Goal: Task Accomplishment & Management: Use online tool/utility

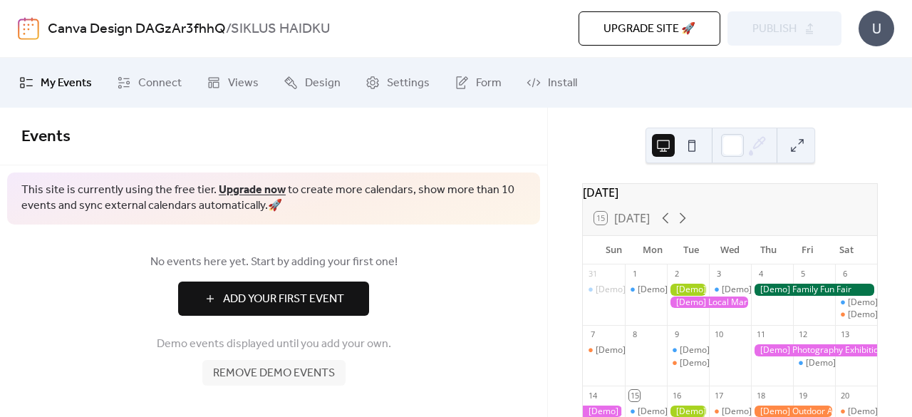
drag, startPoint x: 691, startPoint y: 293, endPoint x: 751, endPoint y: 197, distance: 113.2
click at [751, 197] on div "[DATE]" at bounding box center [730, 192] width 294 height 17
click at [687, 308] on div at bounding box center [709, 302] width 84 height 12
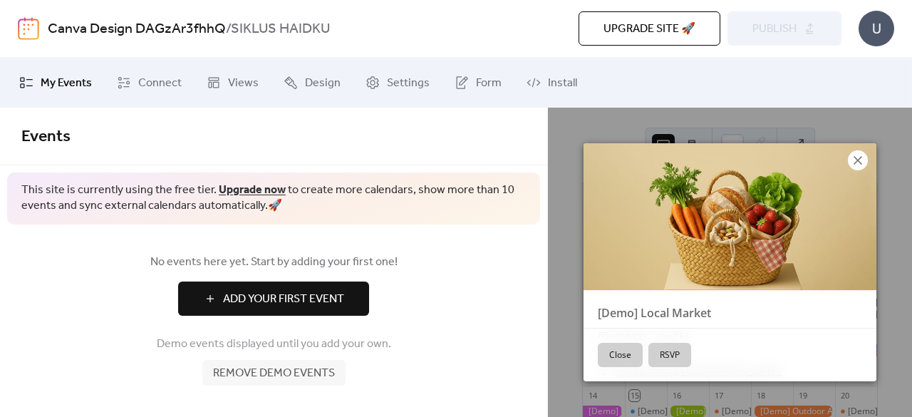
click at [854, 162] on icon at bounding box center [857, 160] width 17 height 17
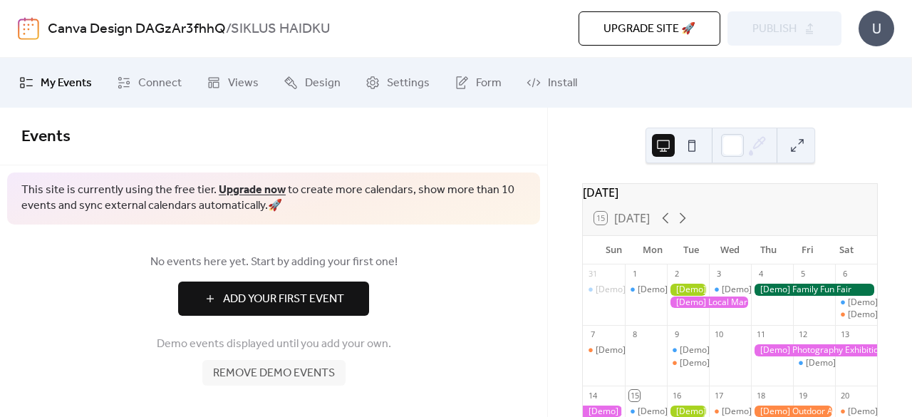
click at [481, 278] on div "No events here yet. Start by adding your first one! Add Your First Event Demo e…" at bounding box center [273, 318] width 547 height 189
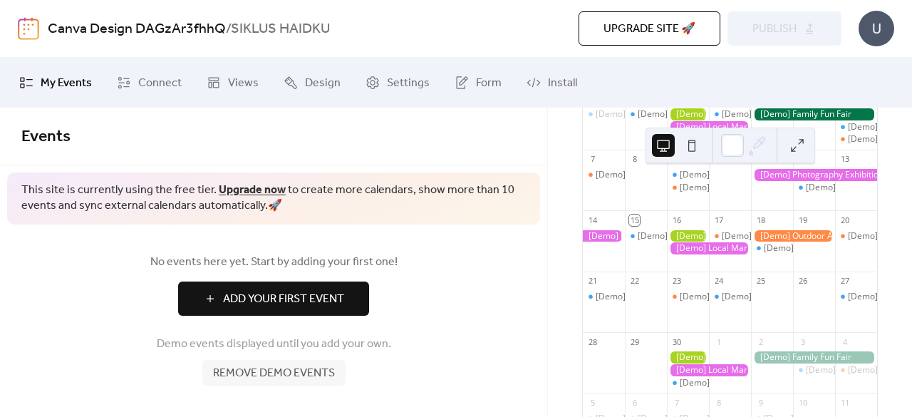
scroll to position [286, 0]
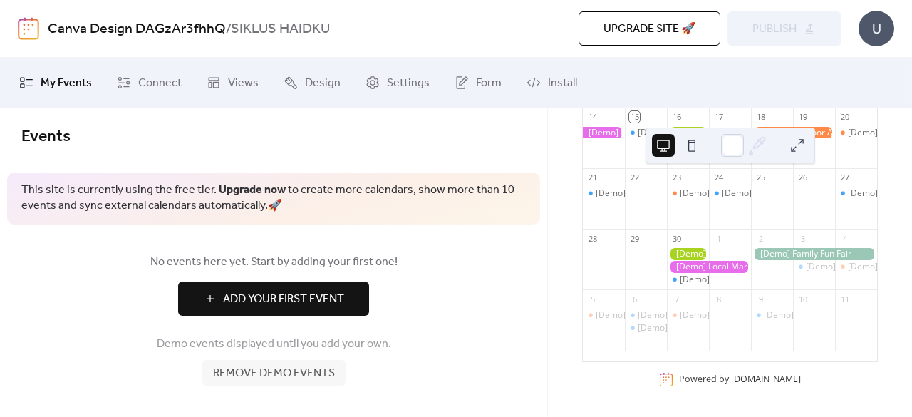
click at [703, 265] on div at bounding box center [709, 267] width 84 height 12
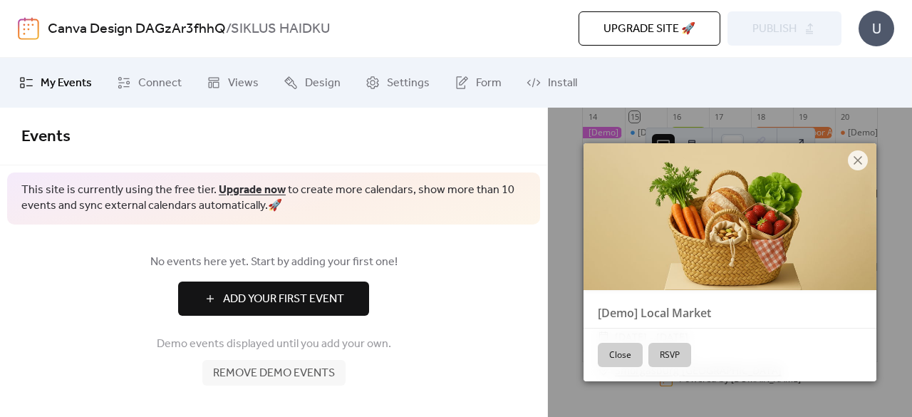
click at [631, 355] on button "Close" at bounding box center [619, 355] width 45 height 24
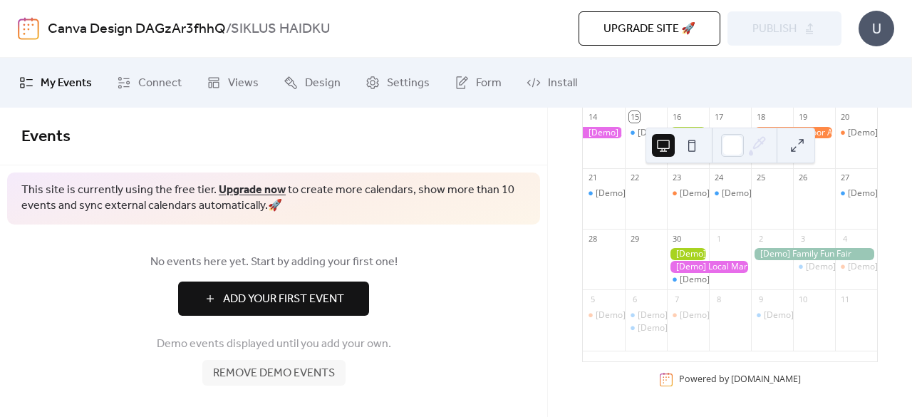
click at [319, 367] on span "Remove demo events" at bounding box center [274, 373] width 122 height 17
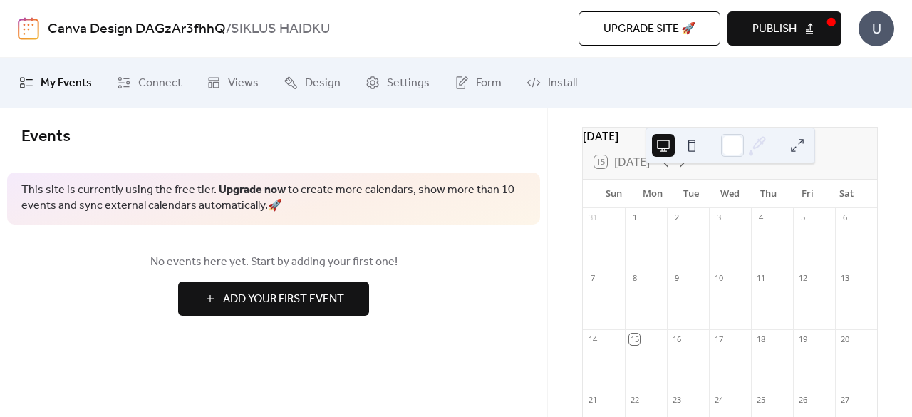
scroll to position [58, 0]
click at [314, 295] on span "Add Your First Event" at bounding box center [283, 299] width 121 height 17
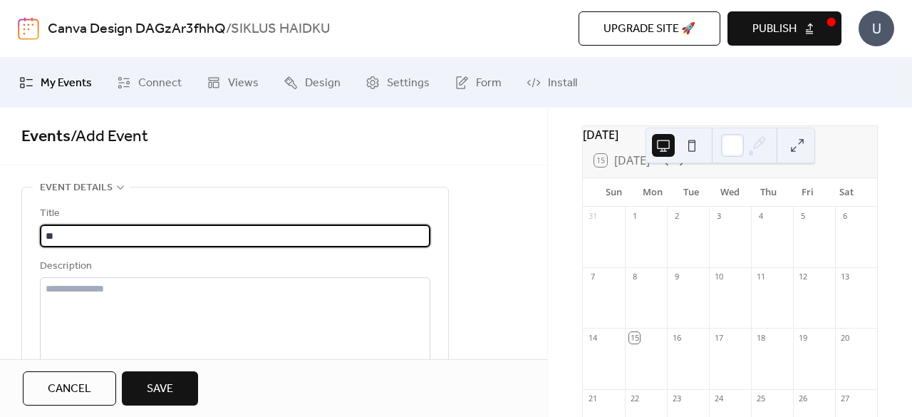
type input "*"
type input "********"
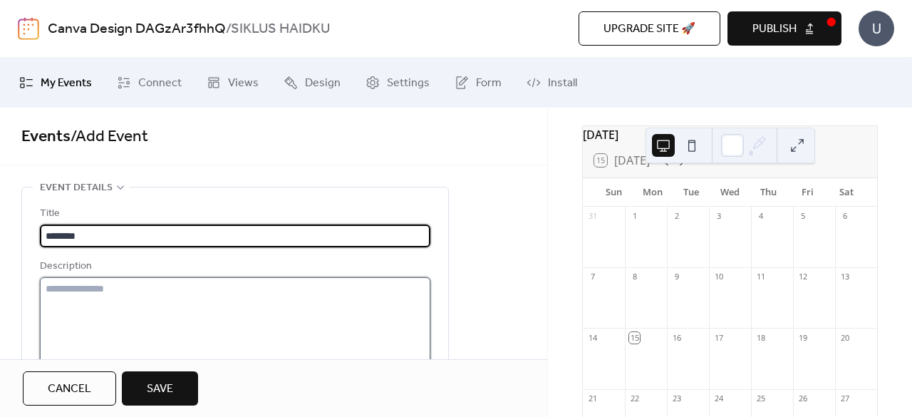
click at [157, 288] on textarea at bounding box center [235, 331] width 390 height 108
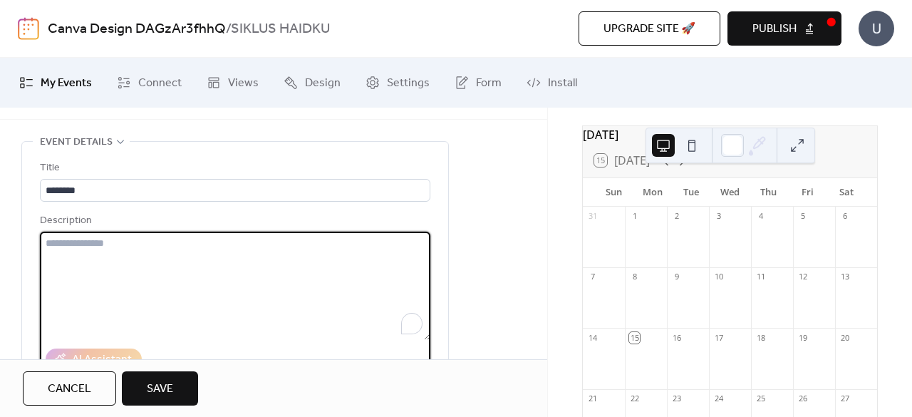
scroll to position [55, 0]
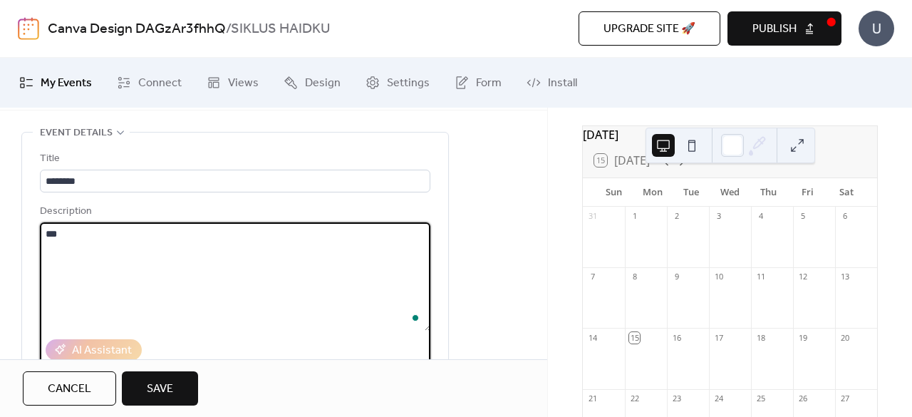
type textarea "***"
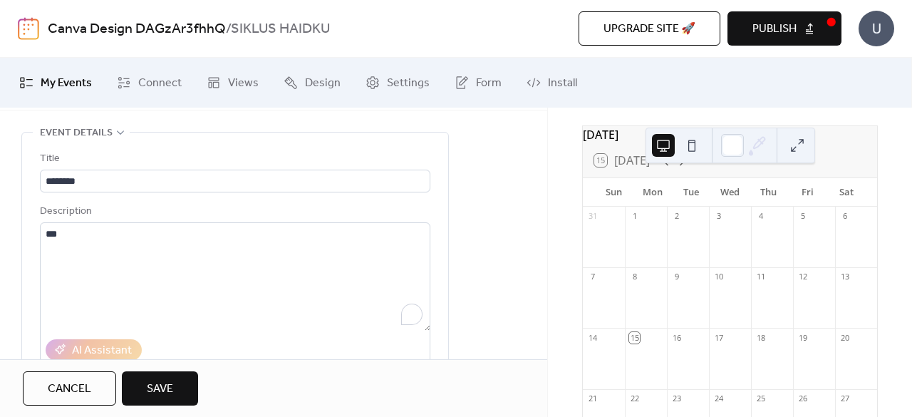
click at [157, 381] on span "Save" at bounding box center [160, 388] width 26 height 17
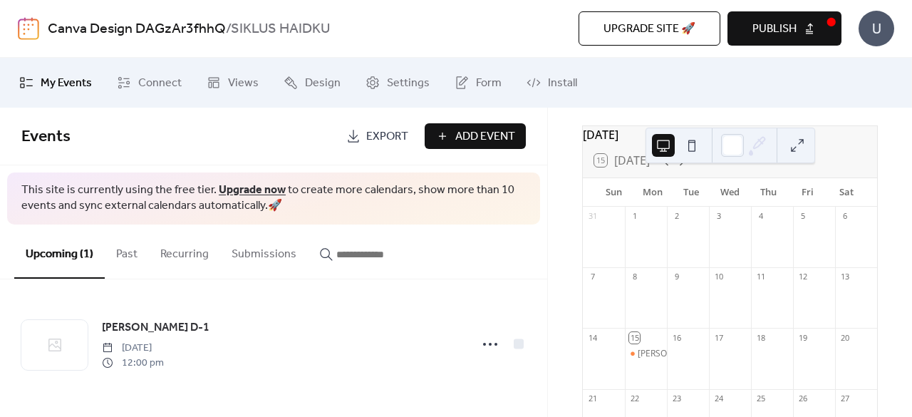
click at [366, 139] on span "Export" at bounding box center [387, 136] width 42 height 17
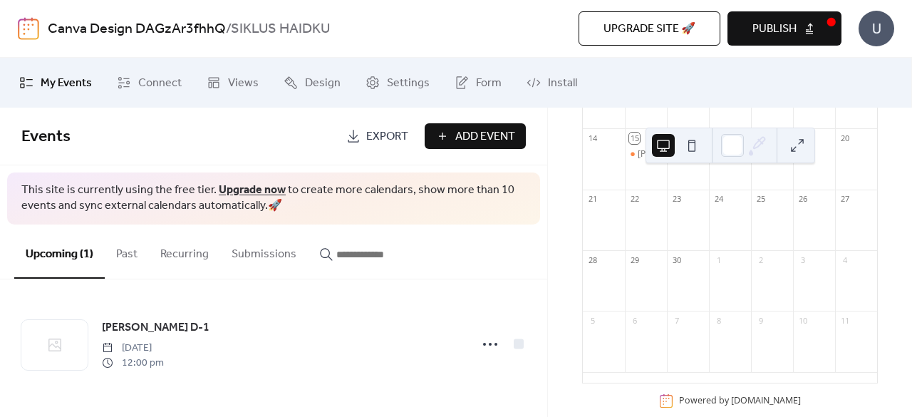
scroll to position [259, 0]
